Goal: Find specific page/section: Find specific page/section

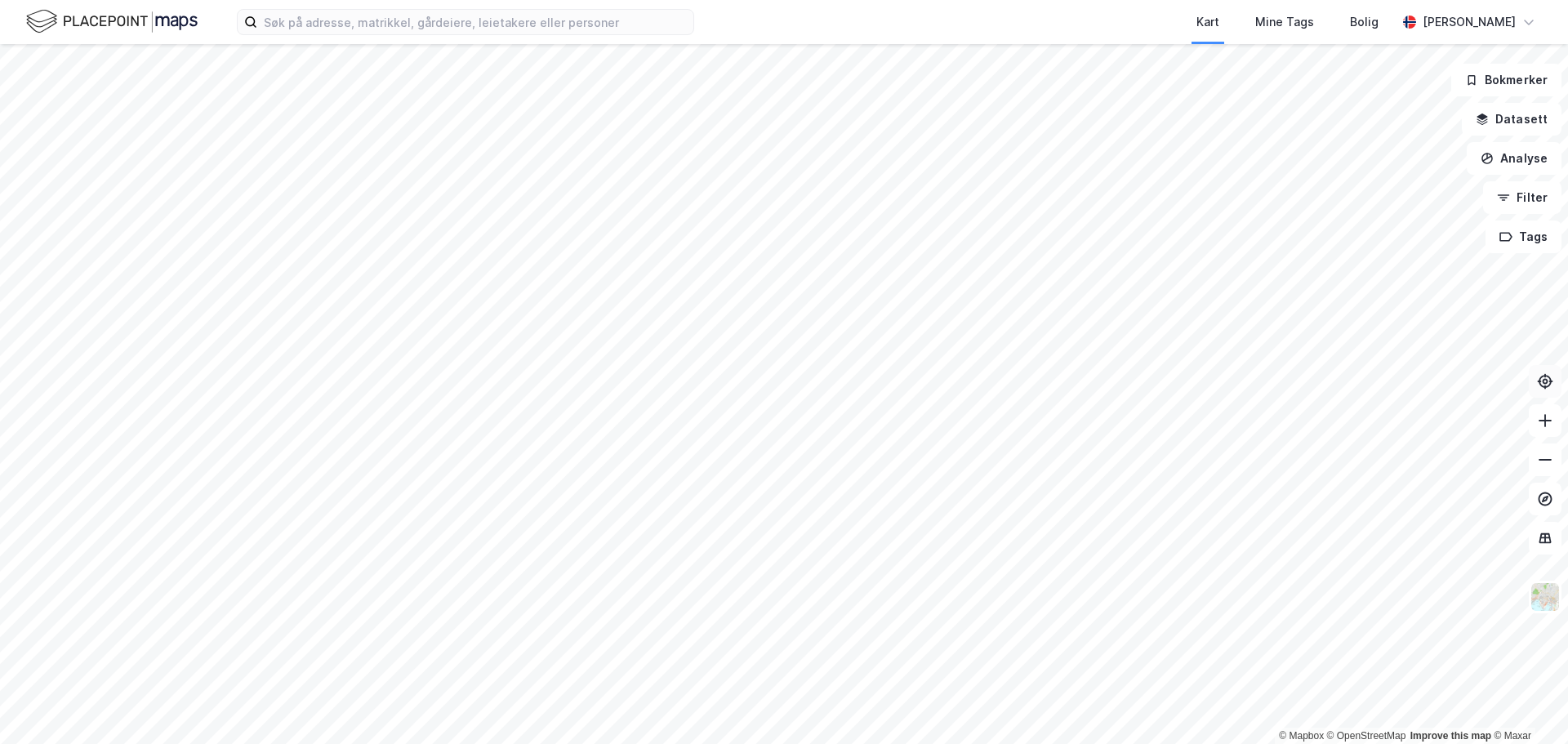
click at [1547, 381] on icon at bounding box center [1546, 381] width 17 height 17
